Goal: Task Accomplishment & Management: Manage account settings

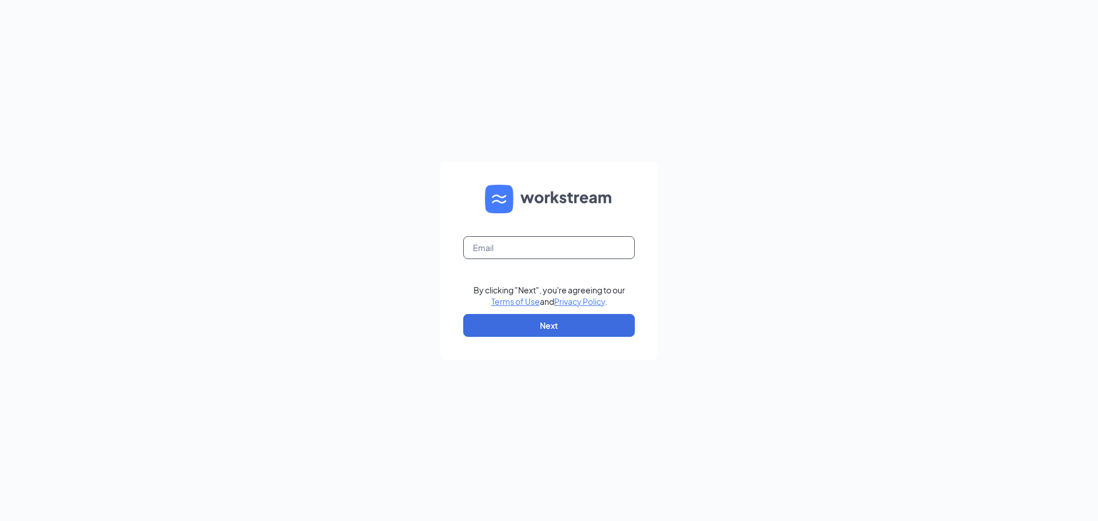
click at [589, 247] on input "text" at bounding box center [548, 247] width 171 height 23
type input "northsidesanantonio@mathnasium.com"
click at [542, 328] on button "Next" at bounding box center [548, 325] width 171 height 23
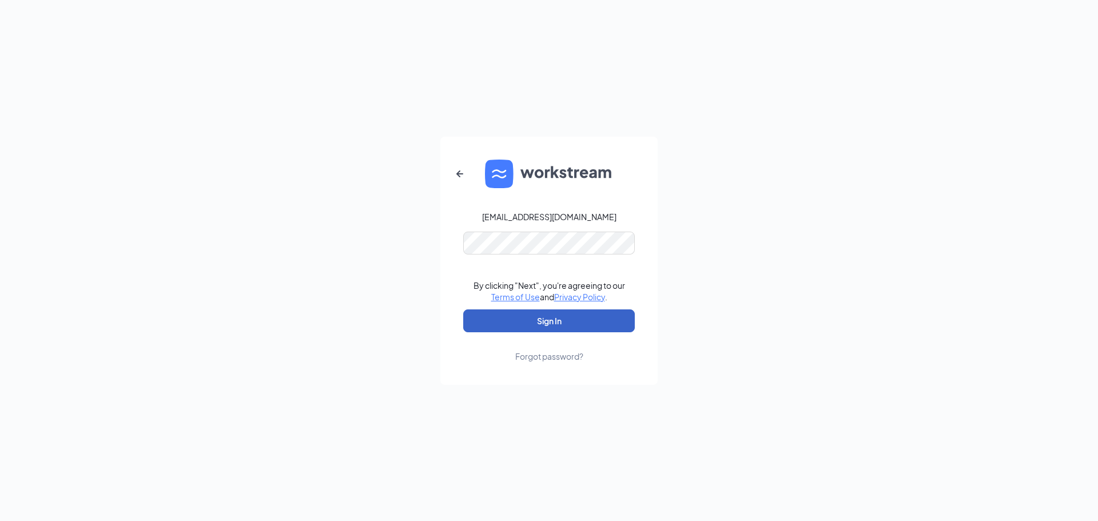
click at [549, 317] on button "Sign In" at bounding box center [548, 320] width 171 height 23
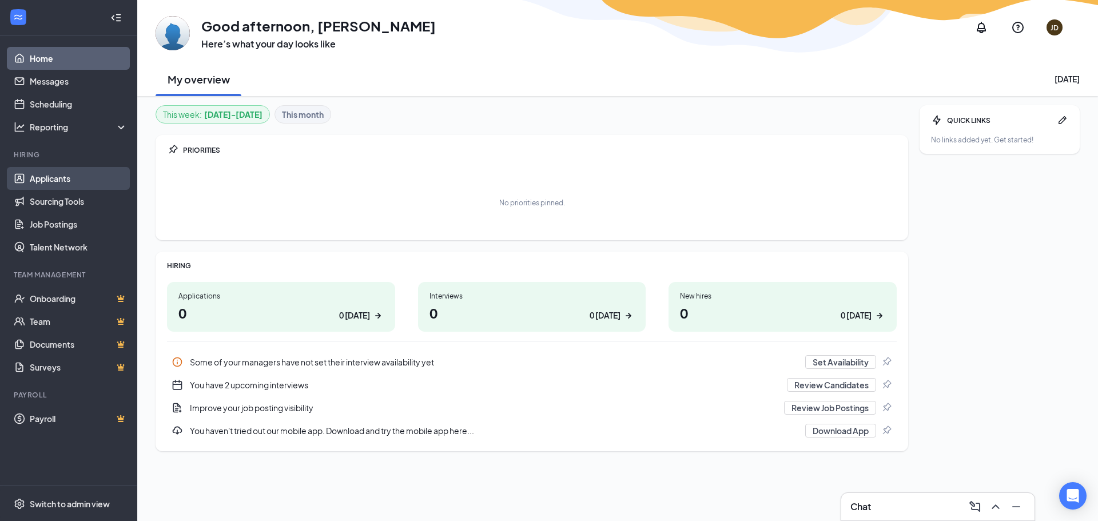
click at [69, 177] on link "Applicants" at bounding box center [79, 178] width 98 height 23
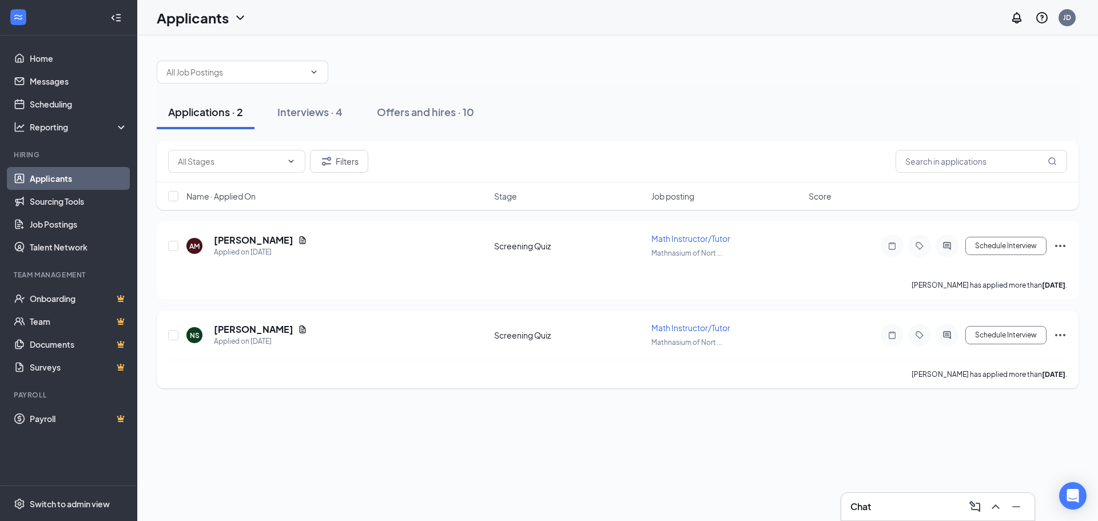
click at [1061, 334] on icon "Ellipses" at bounding box center [1060, 335] width 14 height 14
click at [1009, 247] on p "Mark as inactive" at bounding box center [1008, 241] width 98 height 11
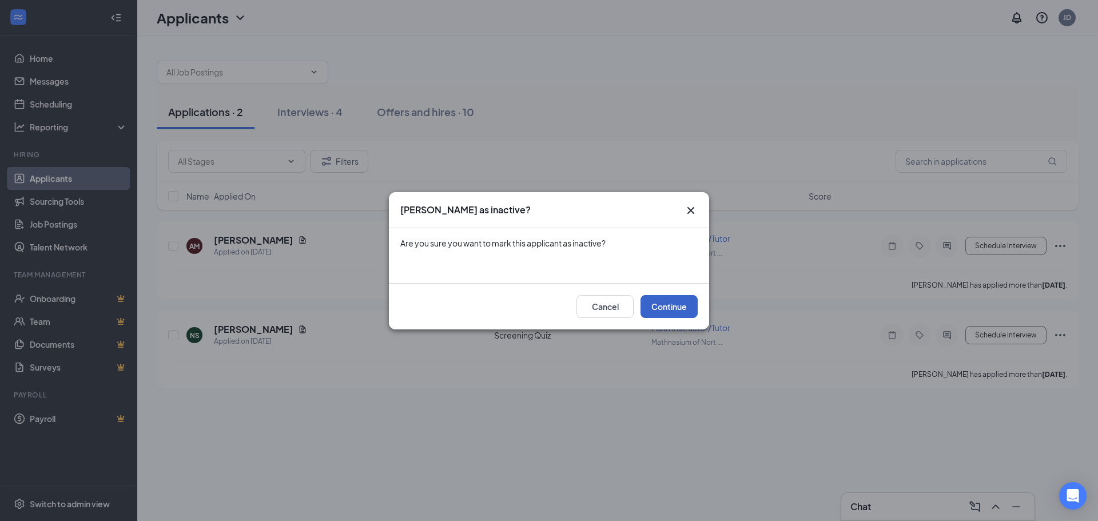
click at [687, 313] on button "Continue" at bounding box center [668, 306] width 57 height 23
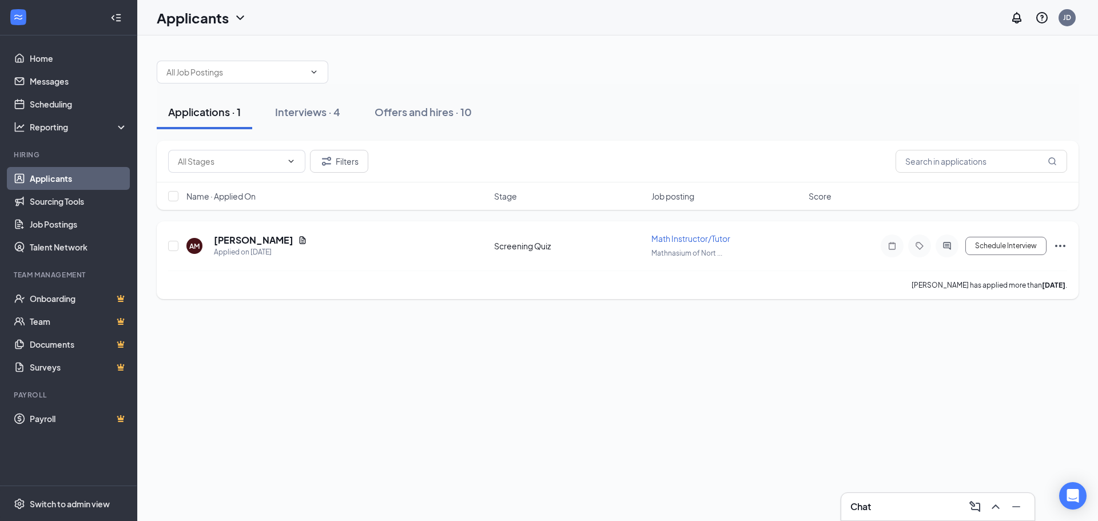
click at [1064, 245] on icon "Ellipses" at bounding box center [1060, 246] width 10 height 2
click at [995, 246] on p "Mark as inactive" at bounding box center [1008, 241] width 98 height 11
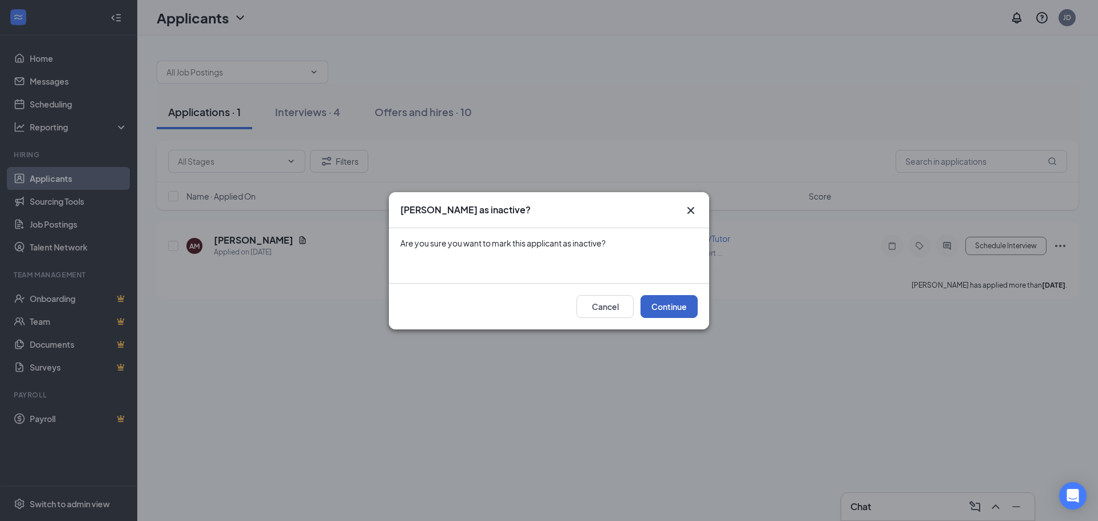
click at [677, 309] on button "Continue" at bounding box center [668, 306] width 57 height 23
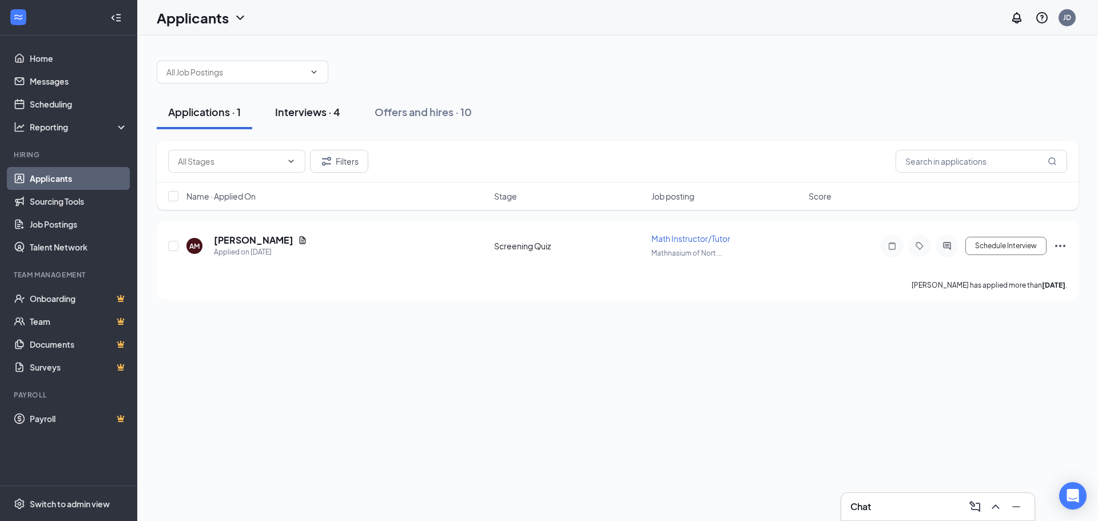
click at [318, 114] on div "Interviews · 4" at bounding box center [307, 112] width 65 height 14
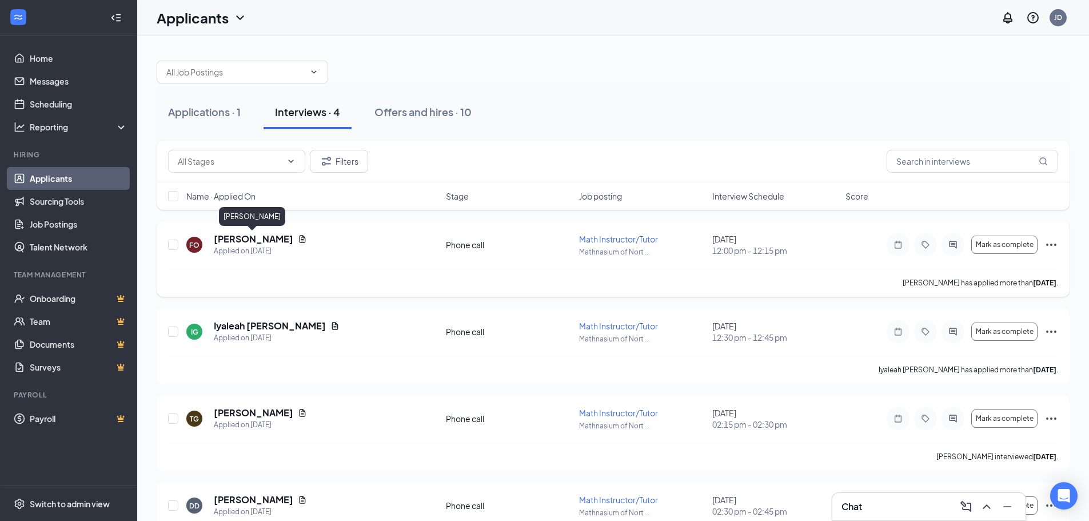
click at [273, 241] on h5 "[PERSON_NAME]" at bounding box center [253, 239] width 79 height 13
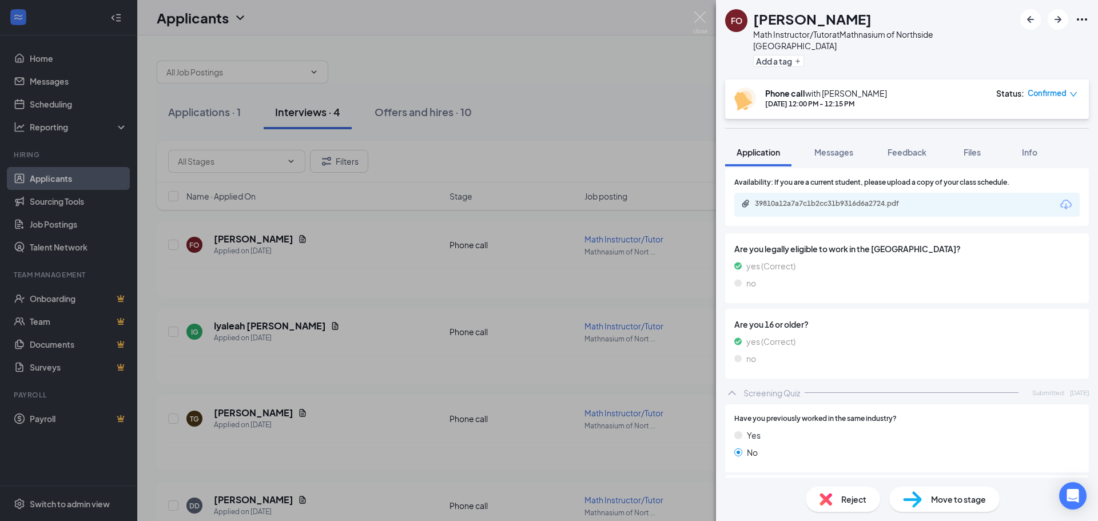
scroll to position [171, 0]
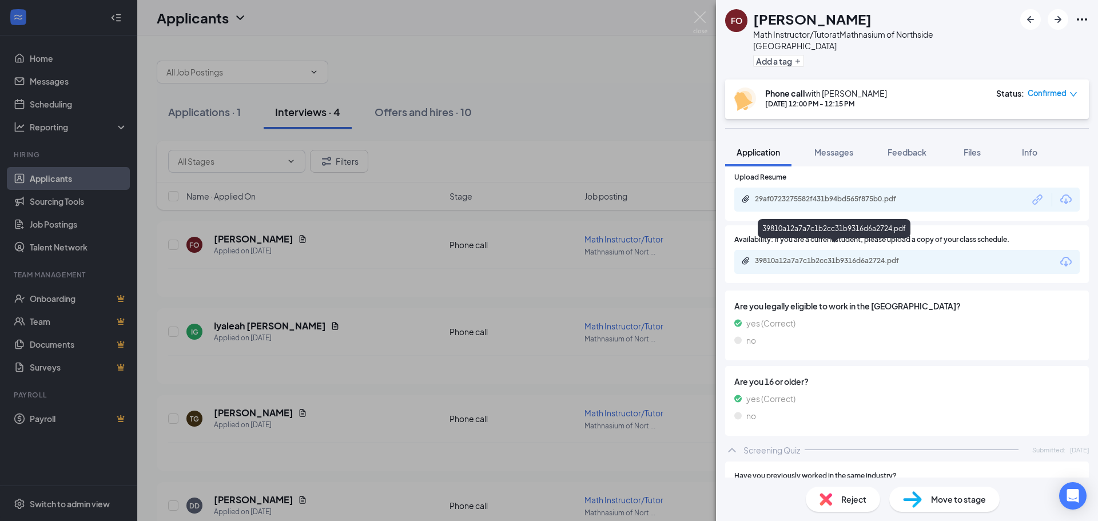
click at [878, 256] on div "39810a12a7a7c1b2cc31b9316d6a2724.pdf" at bounding box center [835, 260] width 160 height 9
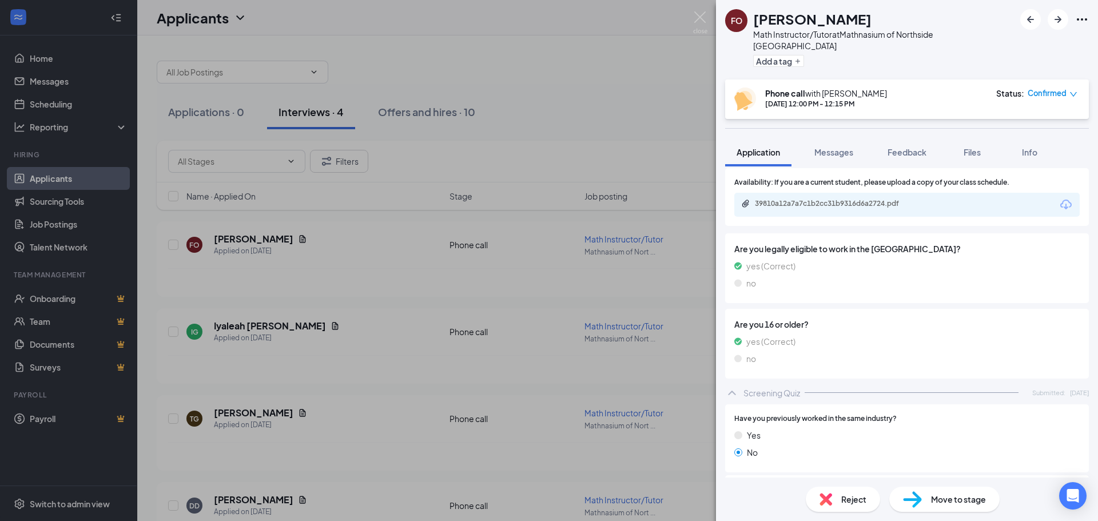
scroll to position [114, 0]
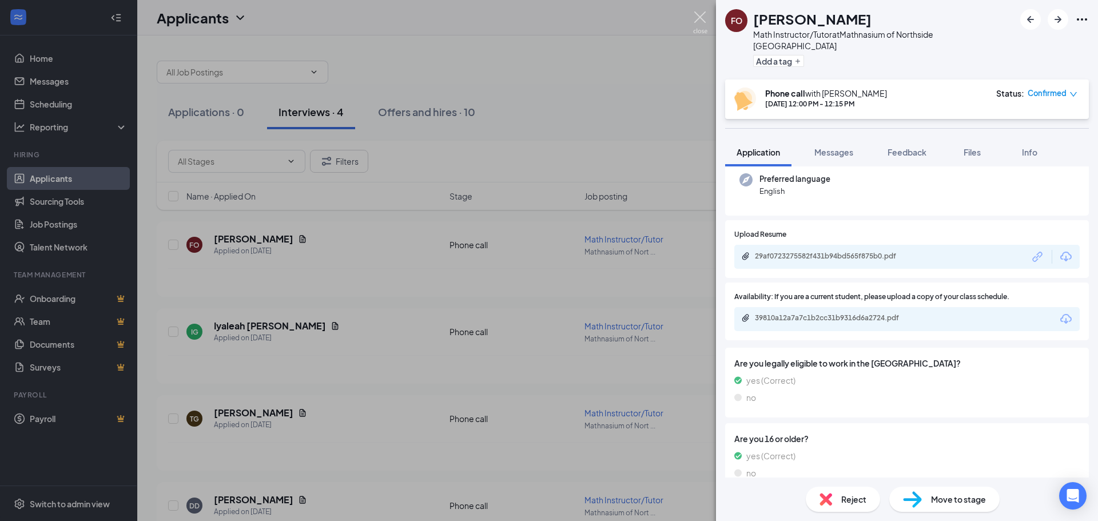
click at [707, 14] on img at bounding box center [700, 22] width 14 height 22
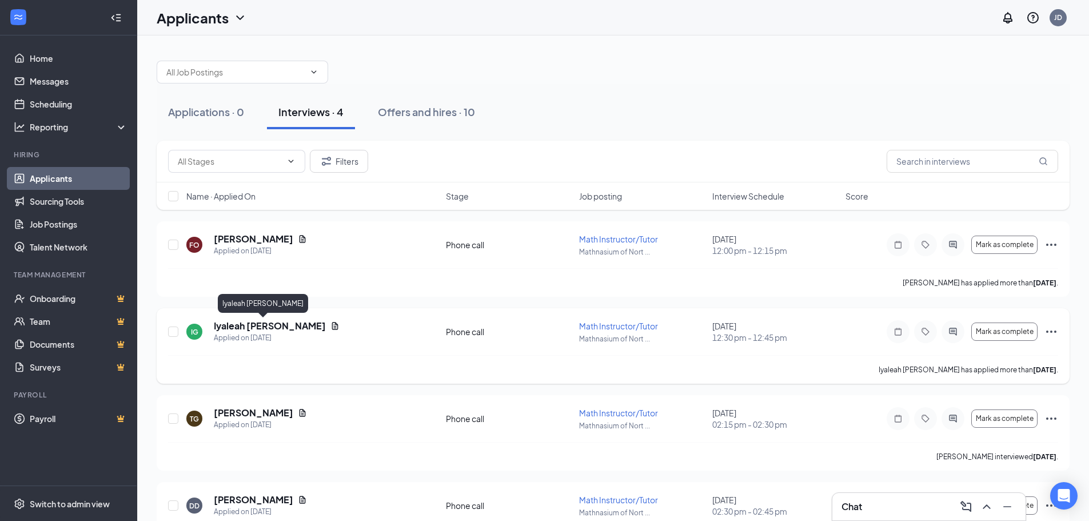
click at [262, 328] on h5 "Iyaleah [PERSON_NAME]" at bounding box center [270, 326] width 112 height 13
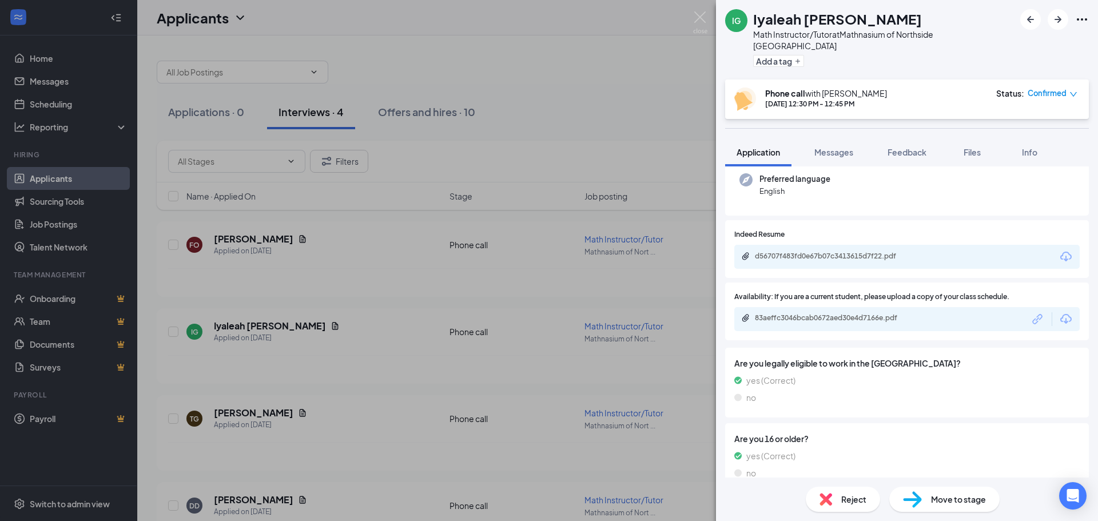
scroll to position [57, 0]
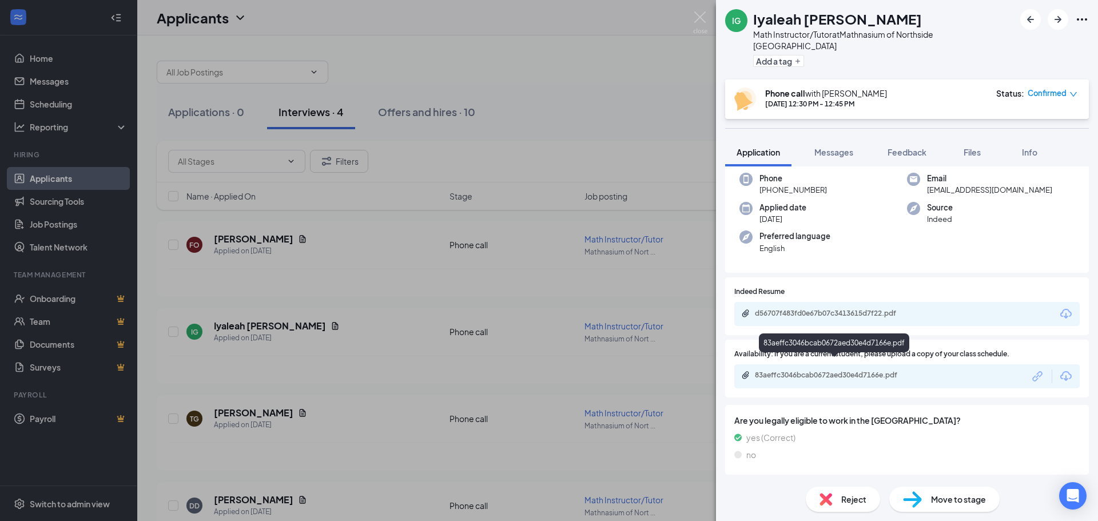
click at [784, 370] on div "83aeffc3046bcab0672aed30e4d7166e.pdf" at bounding box center [835, 374] width 160 height 9
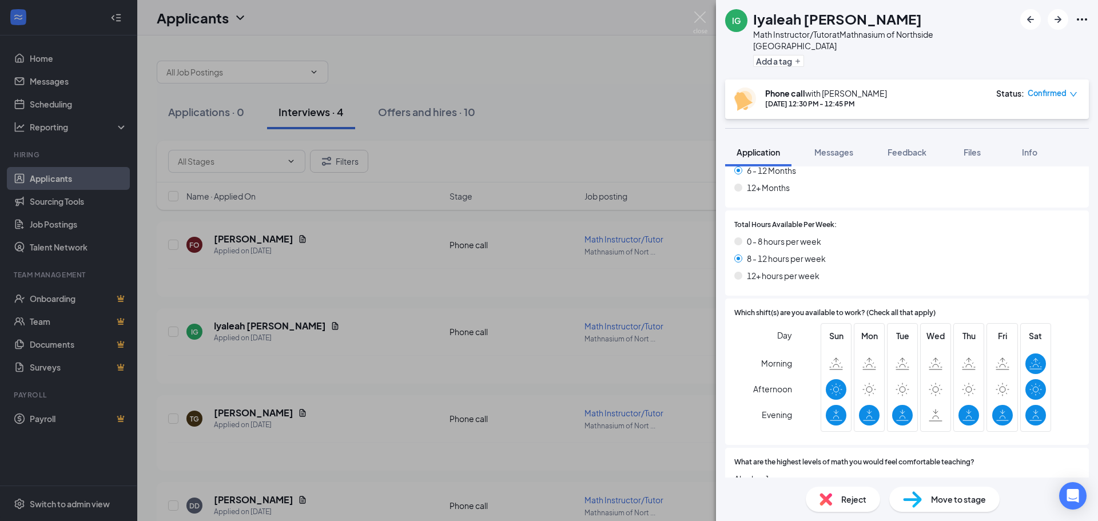
scroll to position [743, 0]
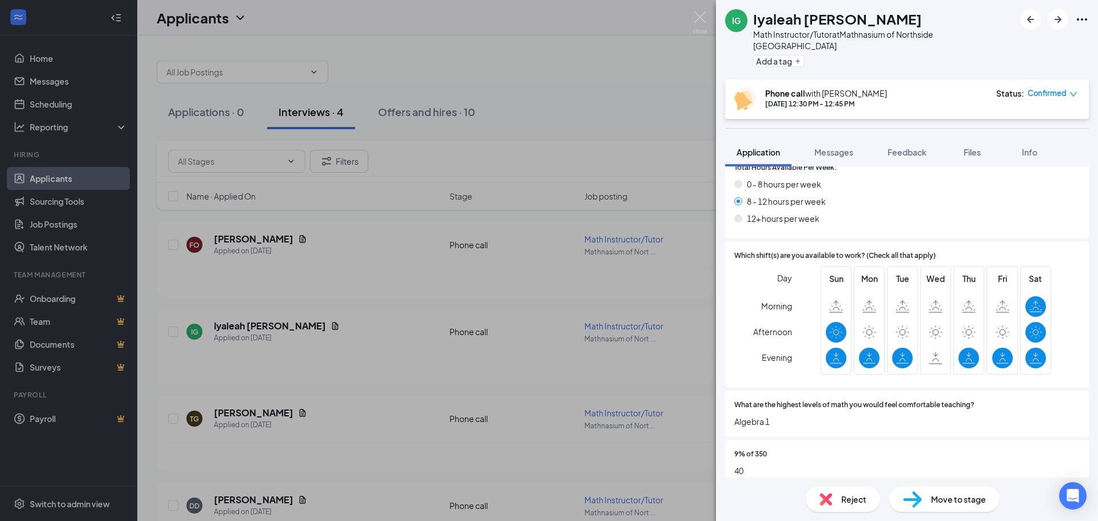
click at [834, 498] on div "Reject" at bounding box center [842, 498] width 74 height 25
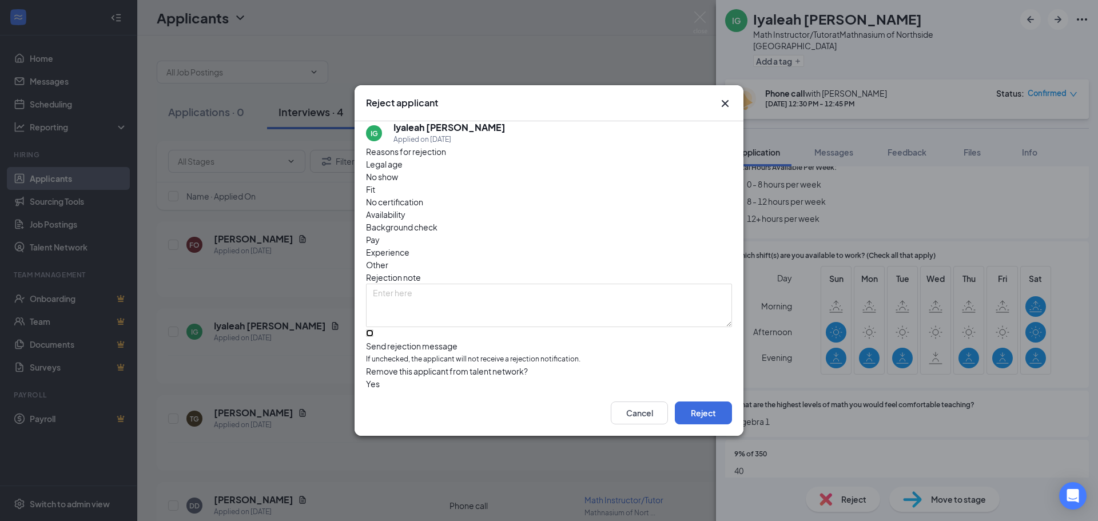
click at [373, 329] on input "Send rejection message If unchecked, the applicant will not receive a rejection…" at bounding box center [369, 332] width 7 height 7
checkbox input "true"
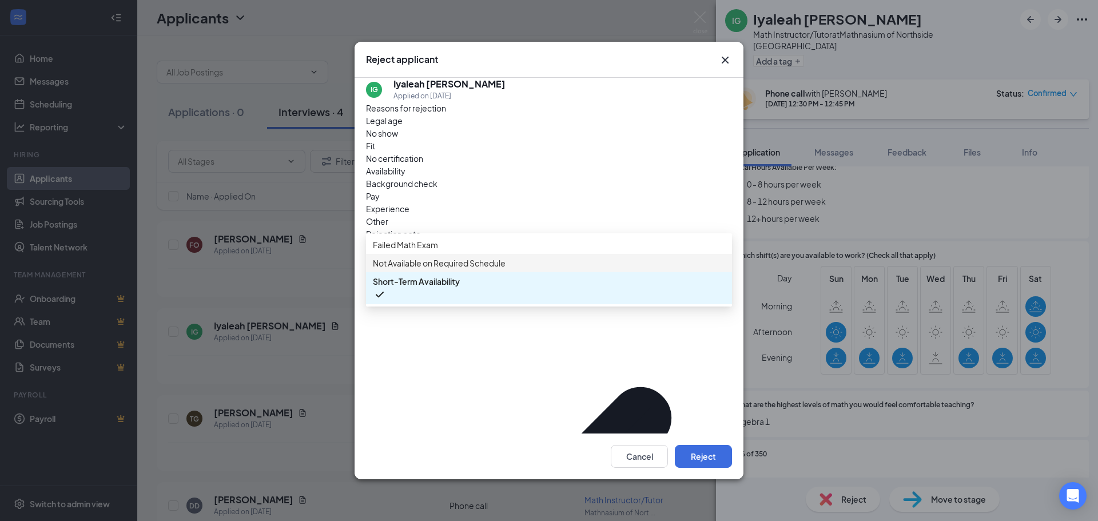
click at [456, 269] on span "Not Available on Required Schedule" at bounding box center [439, 263] width 133 height 13
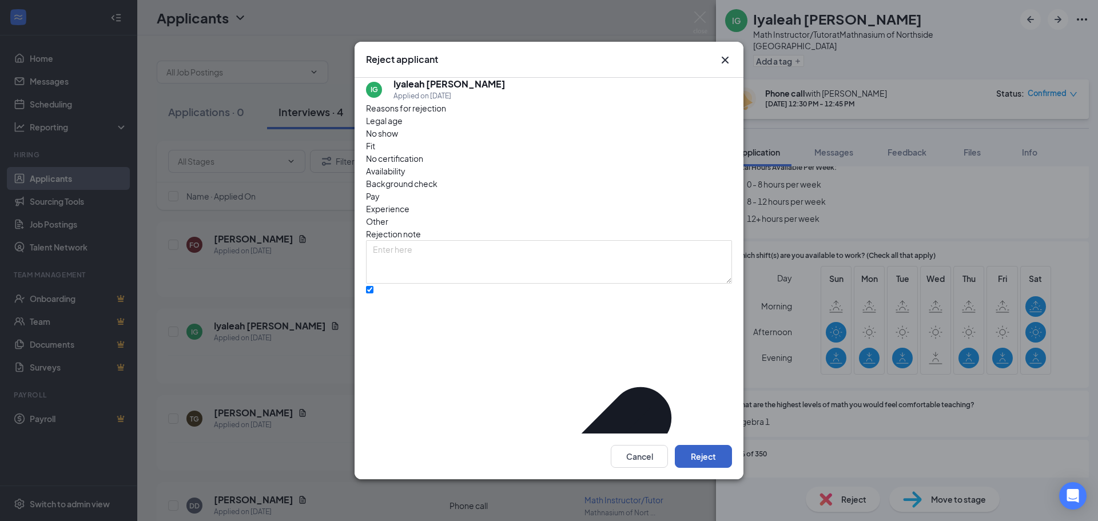
click at [702, 445] on button "Reject" at bounding box center [703, 456] width 57 height 23
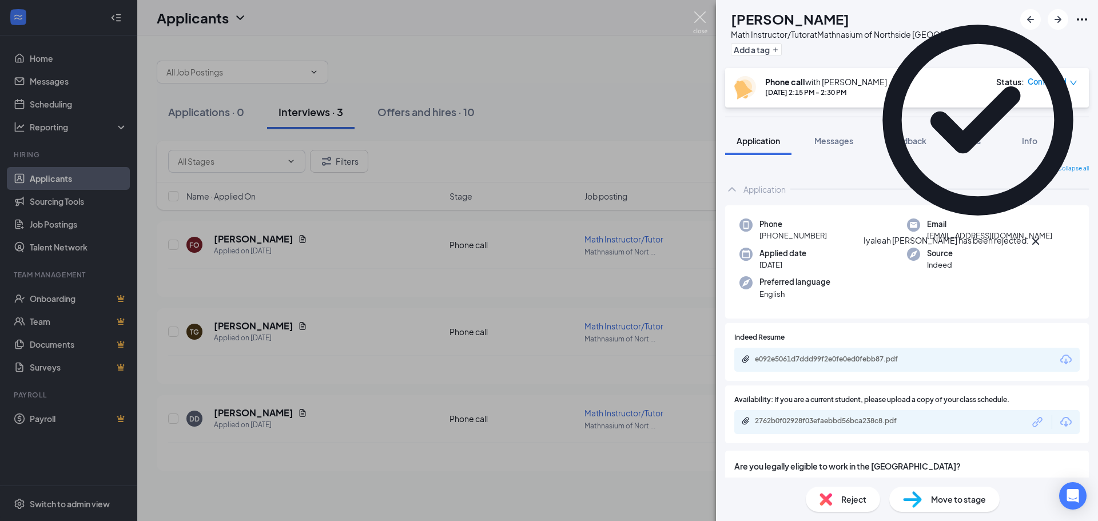
click at [705, 17] on img at bounding box center [700, 22] width 14 height 22
